Goal: Find specific page/section: Find specific page/section

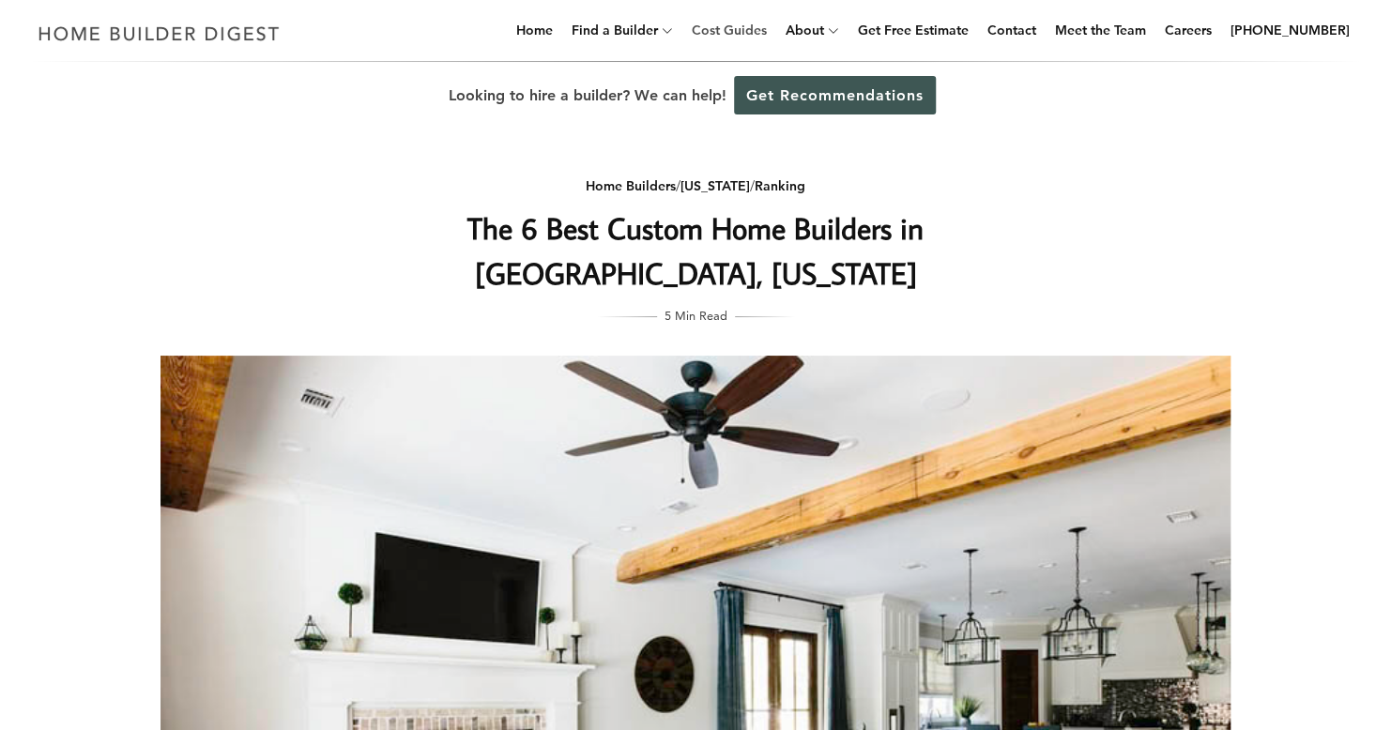
click at [763, 25] on link "Cost Guides" at bounding box center [729, 30] width 90 height 60
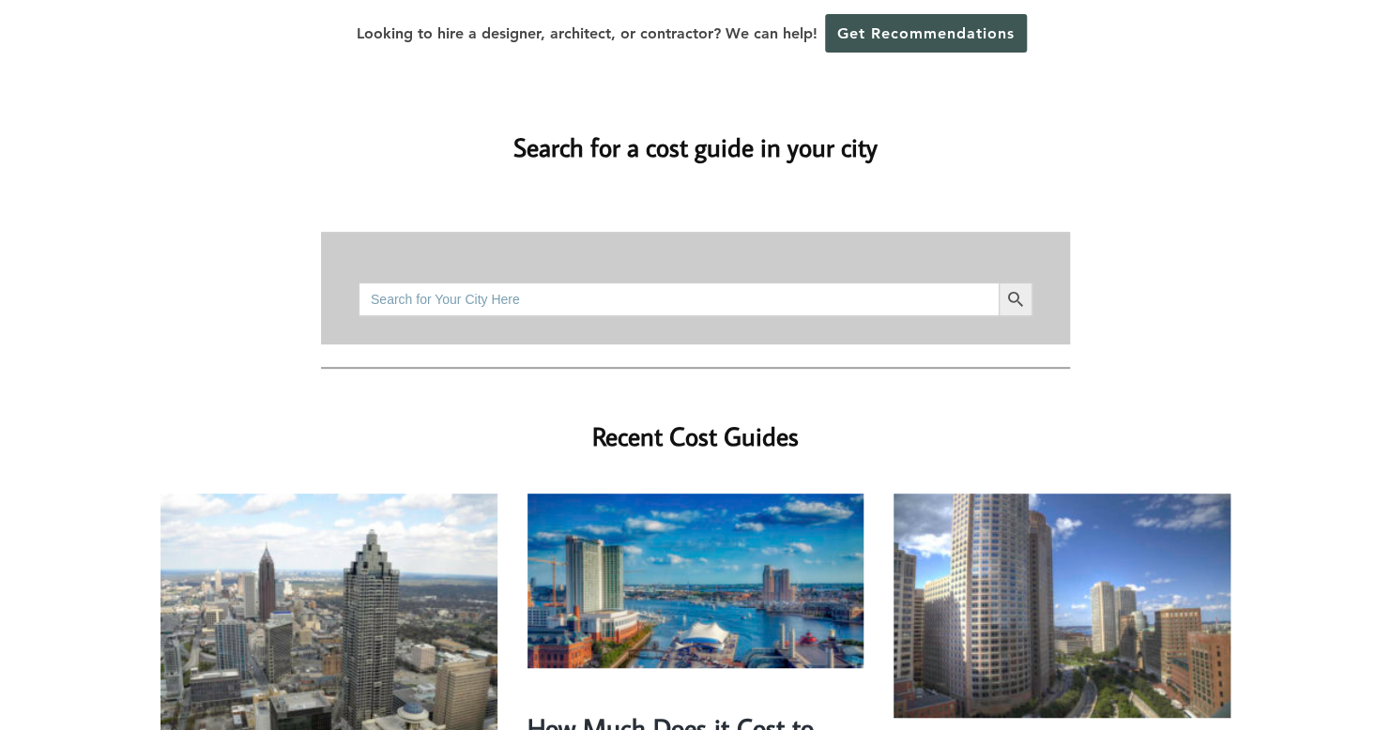
scroll to position [188, 0]
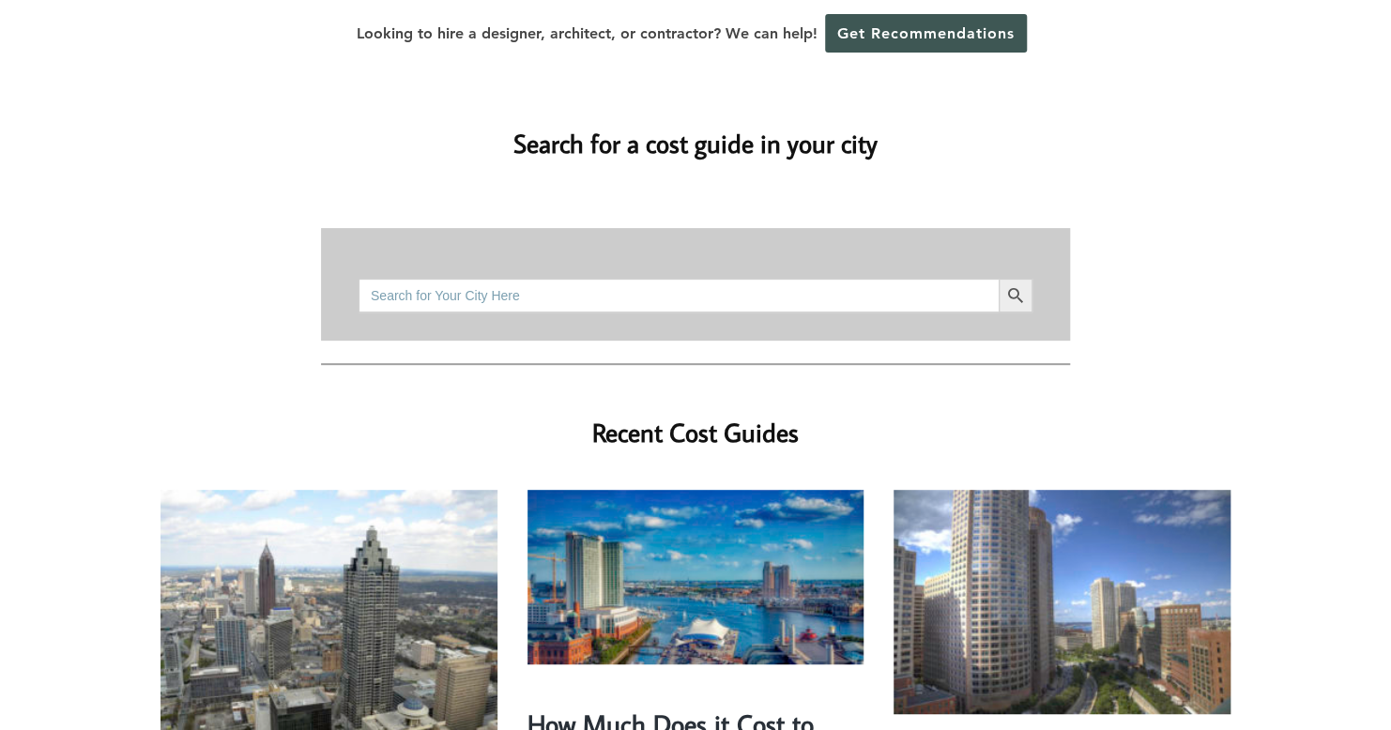
click at [691, 279] on input "Search for:" at bounding box center [679, 296] width 640 height 34
type input "gulfport, ms"
click at [1010, 285] on icon "Search" at bounding box center [1015, 295] width 21 height 21
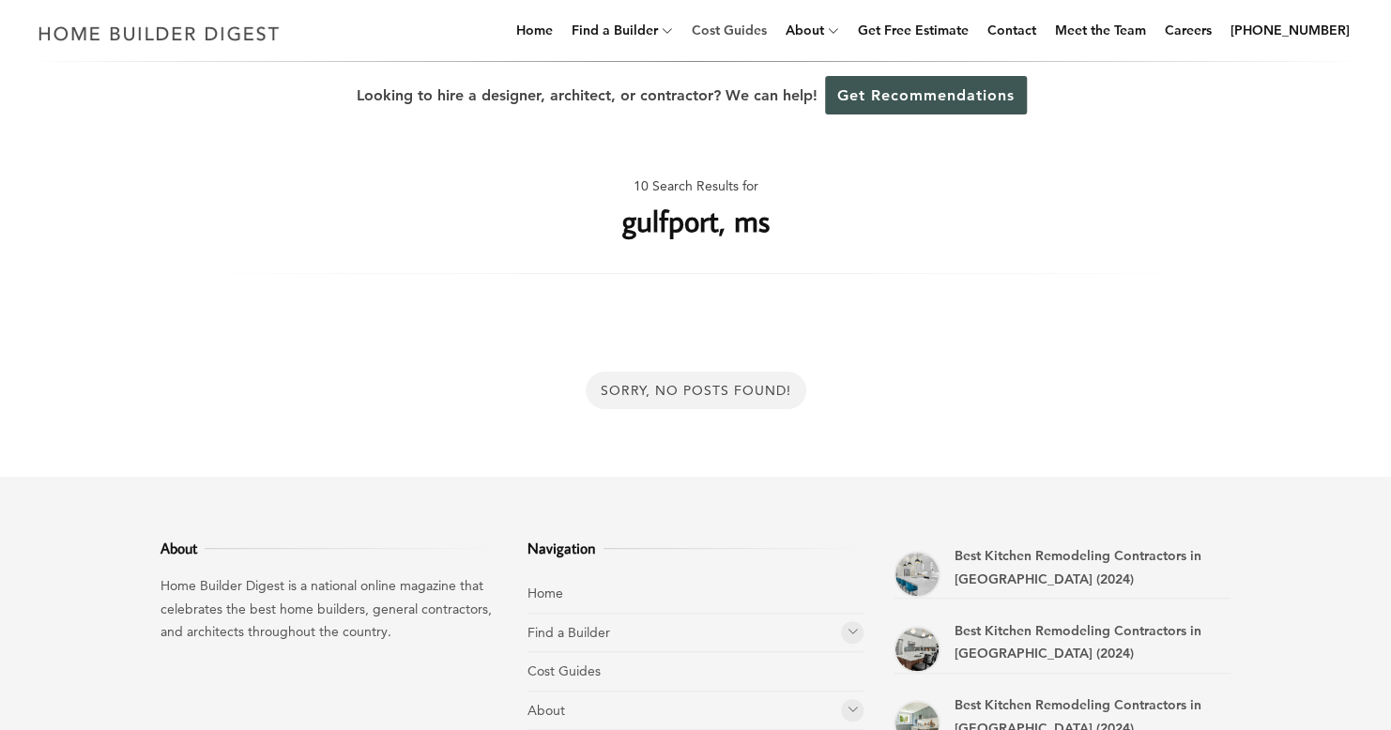
click at [769, 31] on link "Cost Guides" at bounding box center [729, 30] width 90 height 60
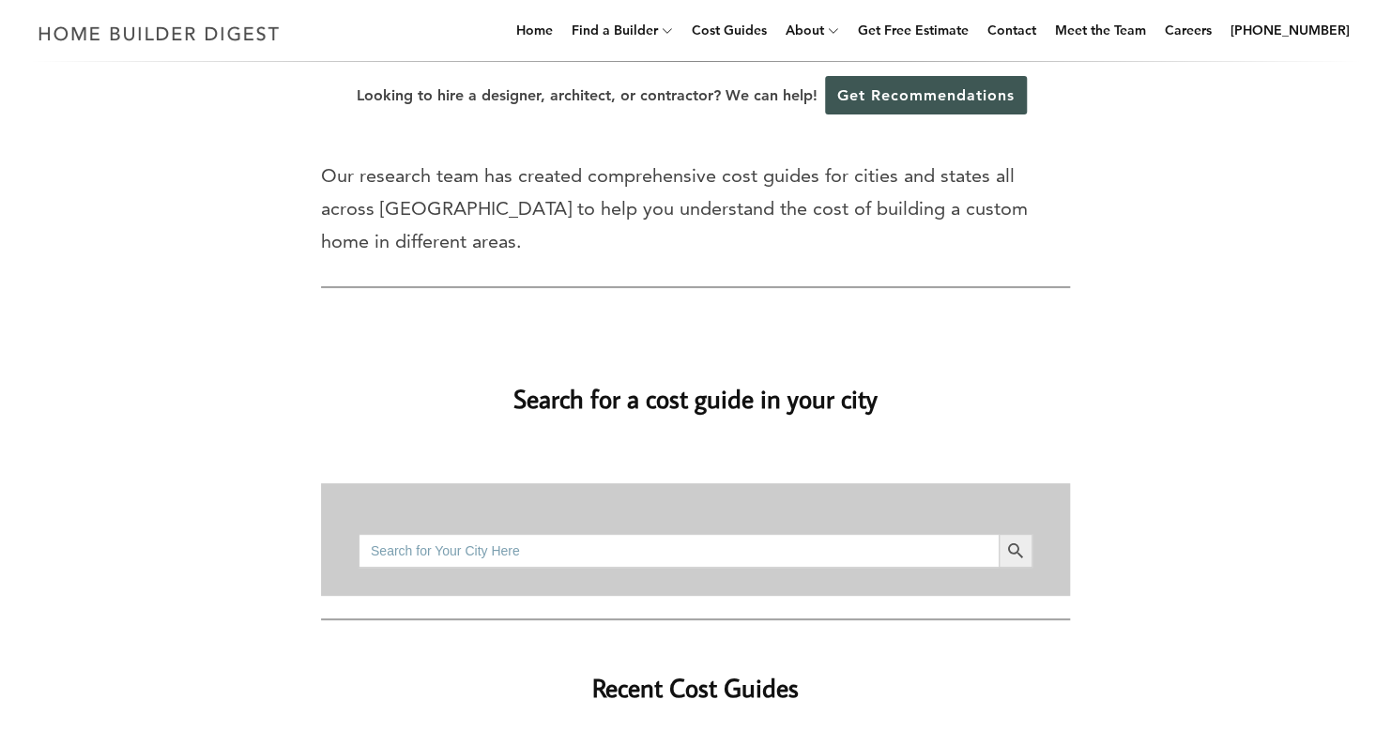
click at [610, 534] on input "Search for:" at bounding box center [679, 551] width 640 height 34
type input "39503"
click at [1012, 541] on icon "Search" at bounding box center [1015, 551] width 21 height 21
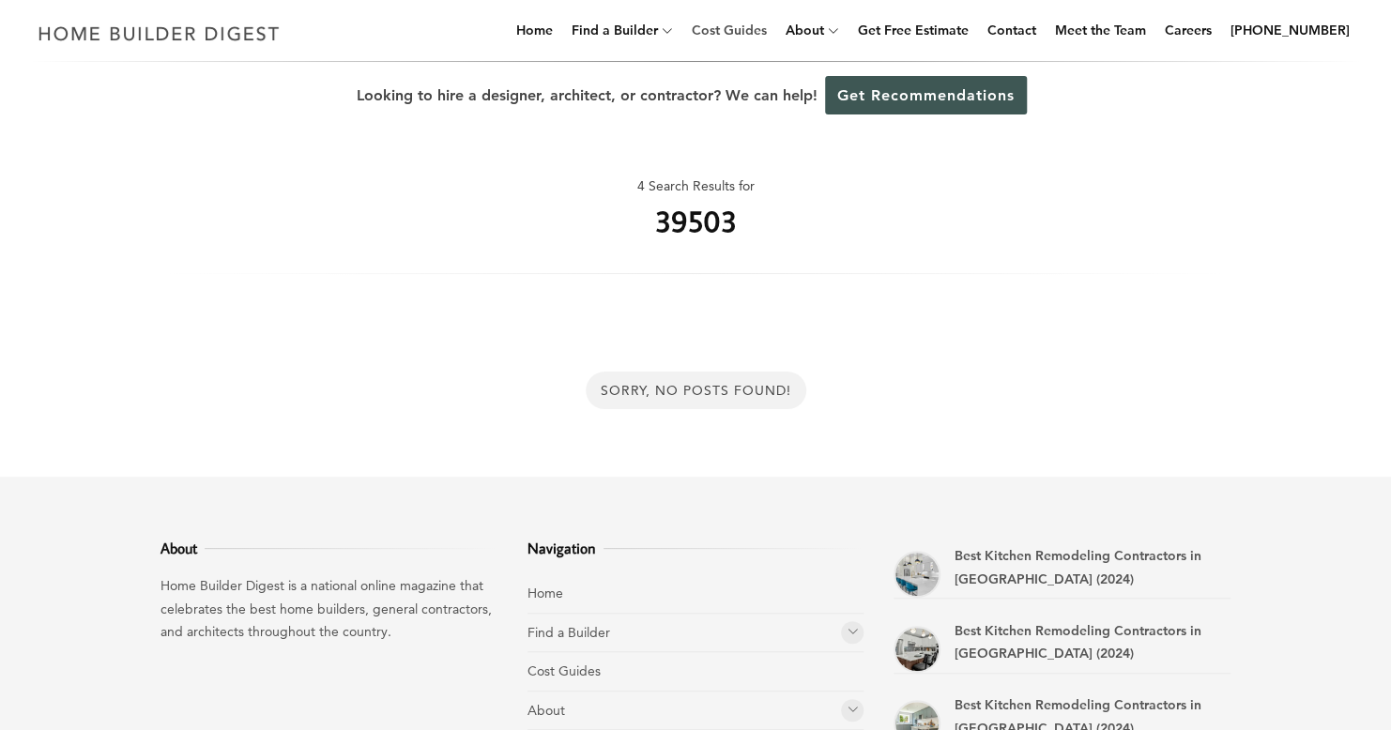
click at [753, 41] on link "Cost Guides" at bounding box center [729, 30] width 90 height 60
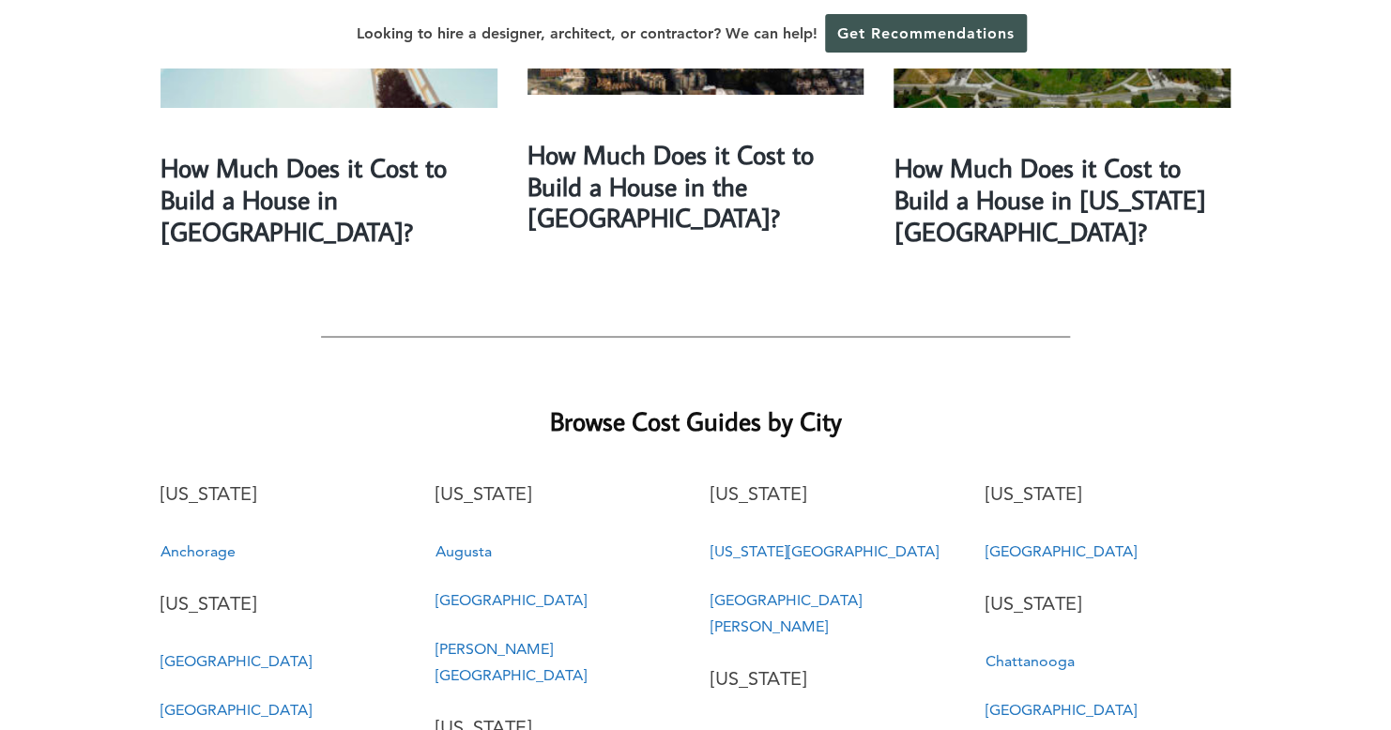
scroll to position [3379, 0]
